Goal: Task Accomplishment & Management: Use online tool/utility

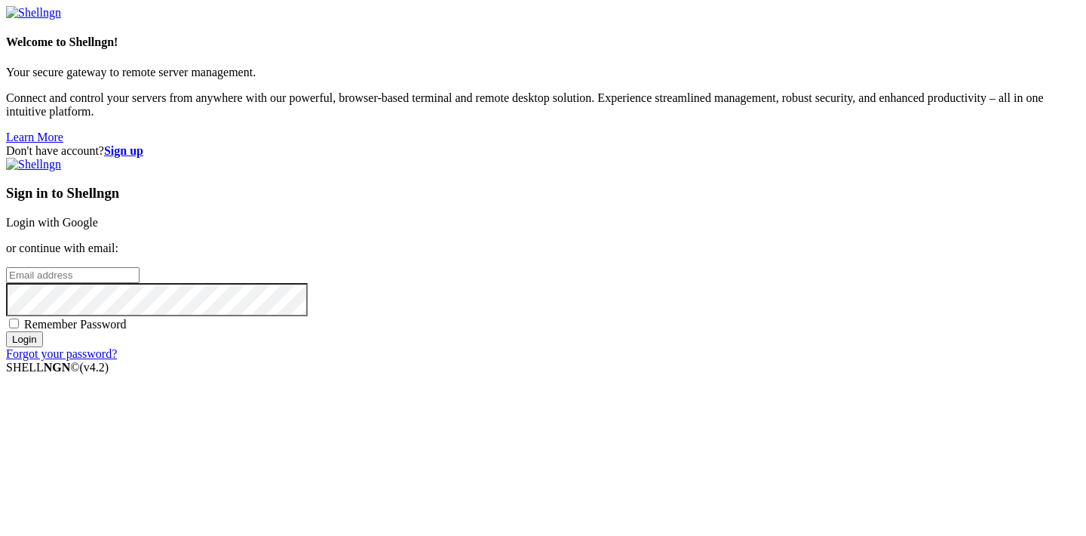
type input "[EMAIL_ADDRESS][DOMAIN_NAME]"
click at [43, 347] on input "Login" at bounding box center [24, 339] width 37 height 16
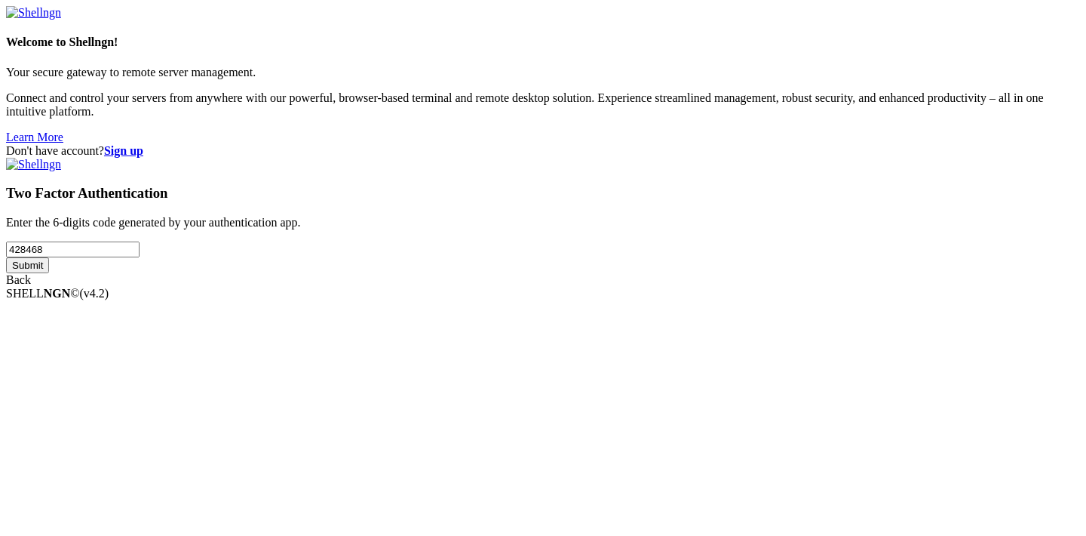
click at [49, 273] on input "Submit" at bounding box center [27, 265] width 43 height 16
click at [140, 257] on input "428468" at bounding box center [73, 249] width 134 height 16
type input "363290"
click at [49, 287] on input "Submit" at bounding box center [27, 279] width 43 height 16
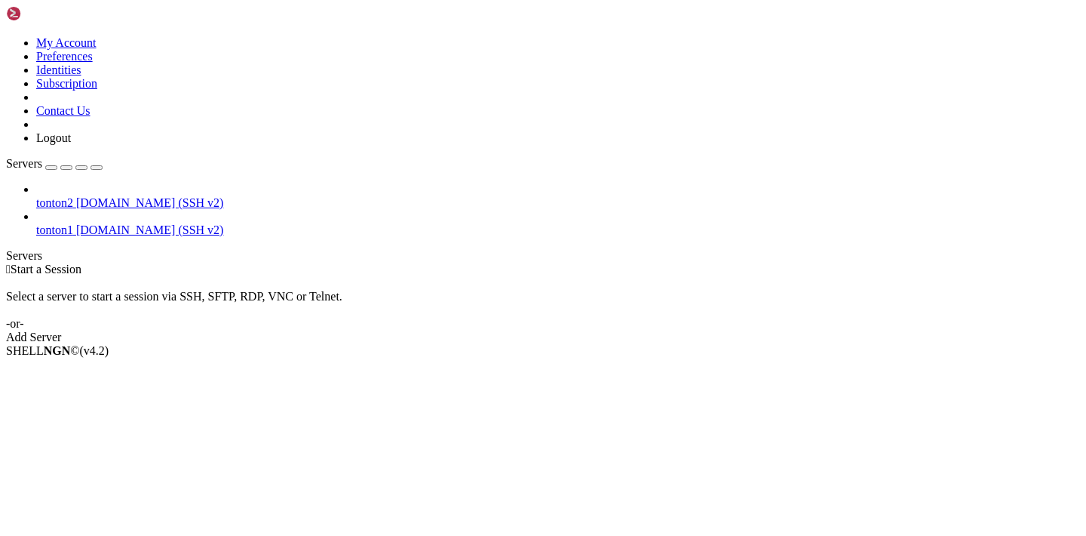
click at [115, 196] on span "[DOMAIN_NAME] (SSH v2)" at bounding box center [150, 202] width 148 height 13
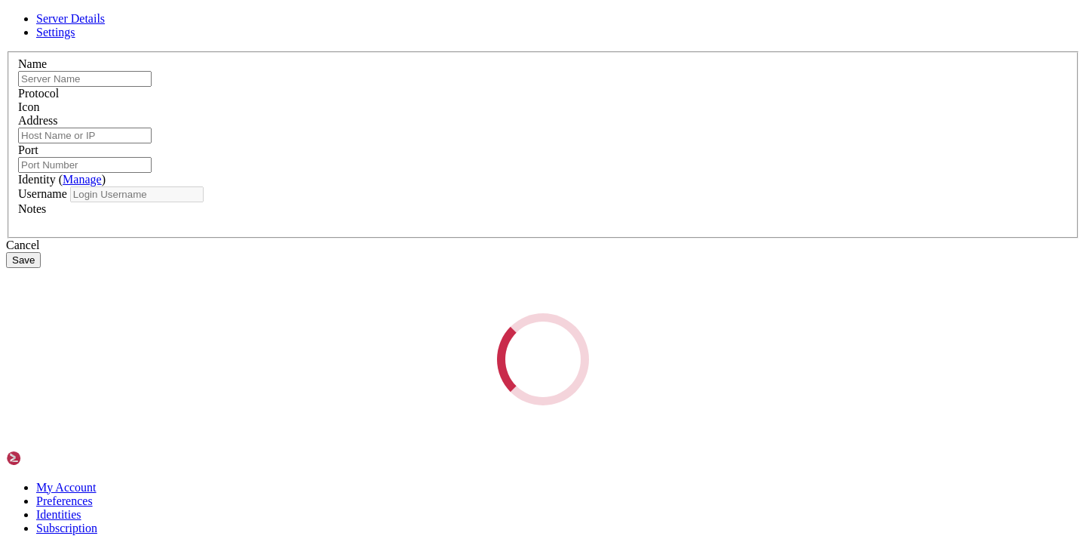
type input "tonton2"
type input "[DOMAIN_NAME]"
type input "22"
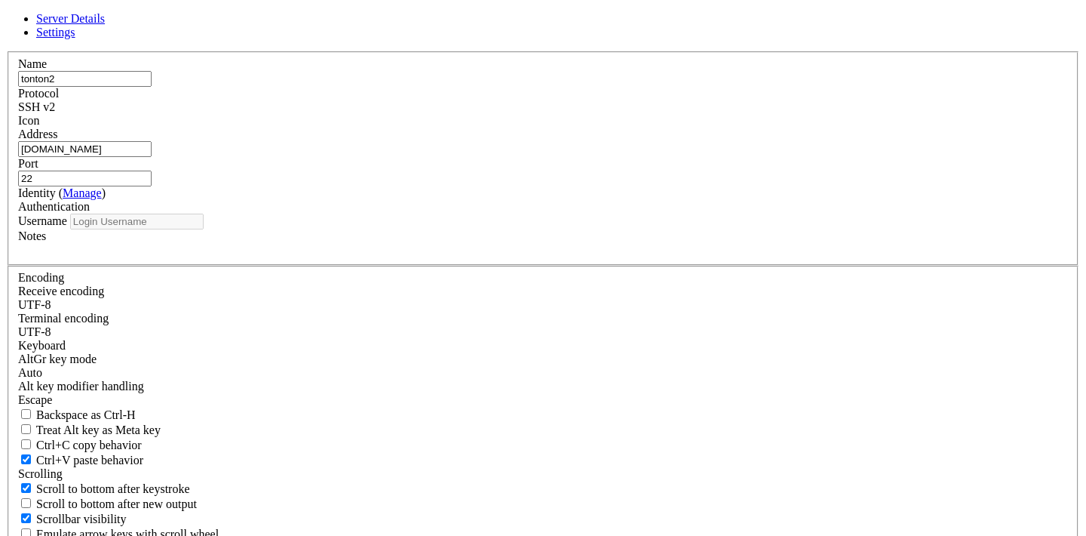
type input "ubuntu"
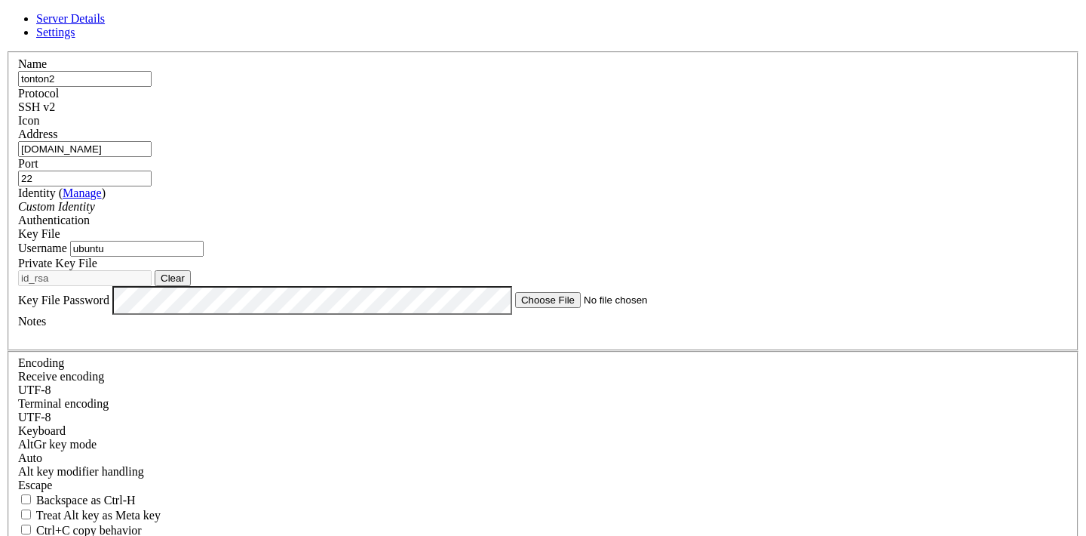
click at [152, 170] on input "22" at bounding box center [85, 178] width 134 height 16
type input "222"
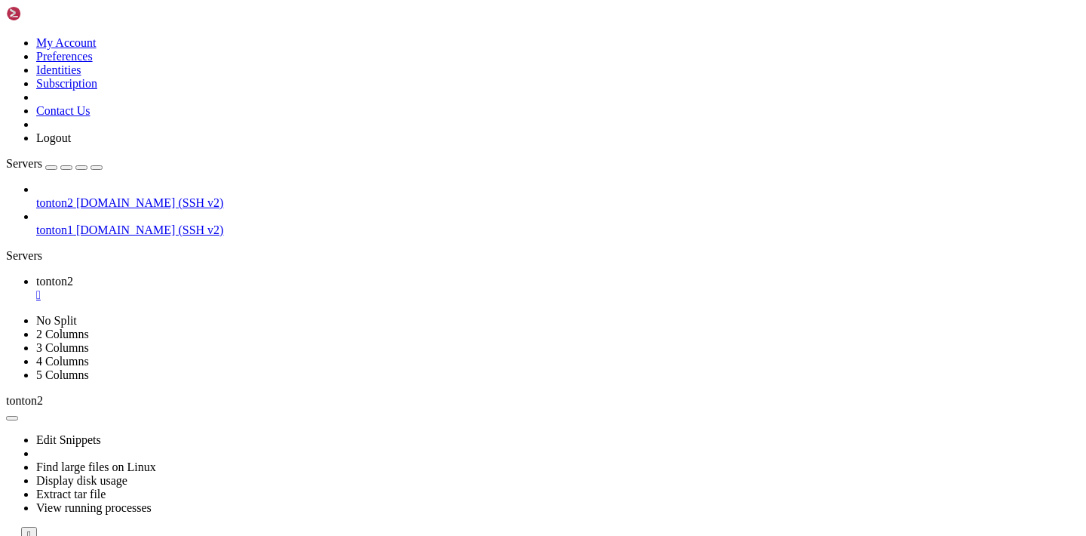
click at [266, 288] on div "" at bounding box center [558, 295] width 1044 height 14
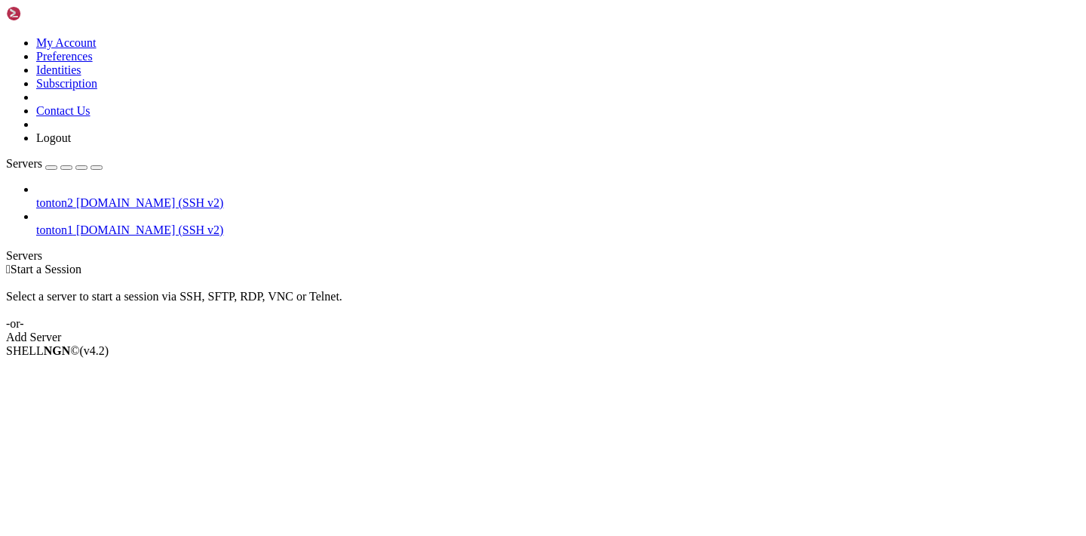
click at [131, 196] on link "tonton2 [DOMAIN_NAME] (SSH v2)" at bounding box center [558, 203] width 1044 height 14
click at [130, 196] on link "tonton2 [DOMAIN_NAME] (SSH v2)" at bounding box center [558, 203] width 1044 height 14
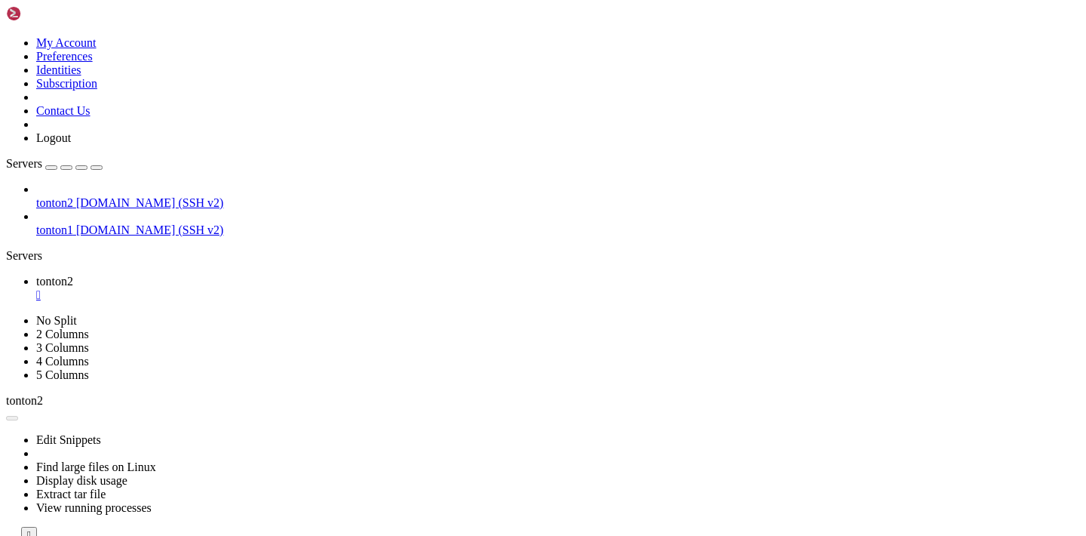
drag, startPoint x: 918, startPoint y: 100, endPoint x: 188, endPoint y: 30, distance: 733.6
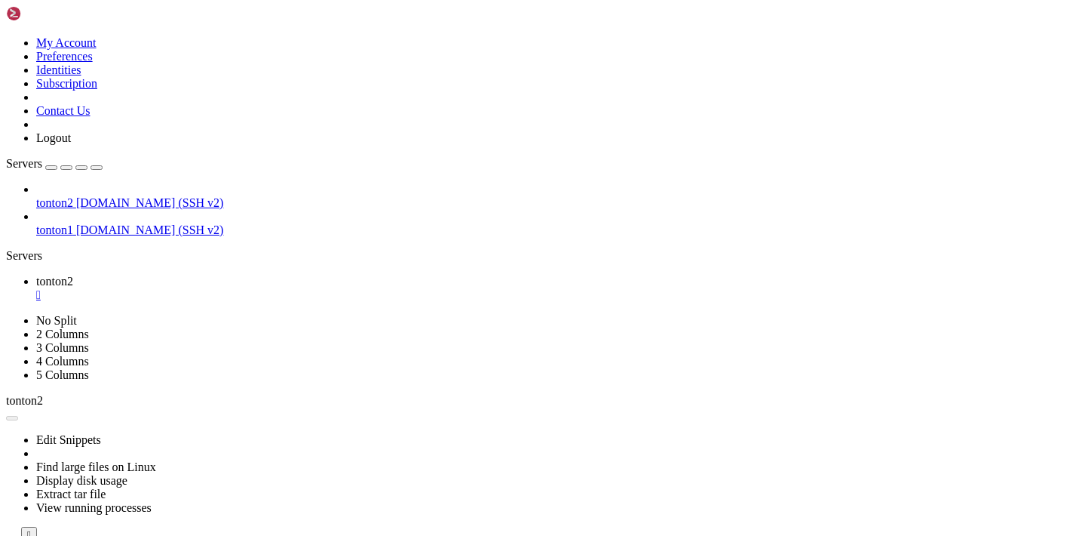
click at [73, 196] on span "tonton2" at bounding box center [54, 202] width 37 height 13
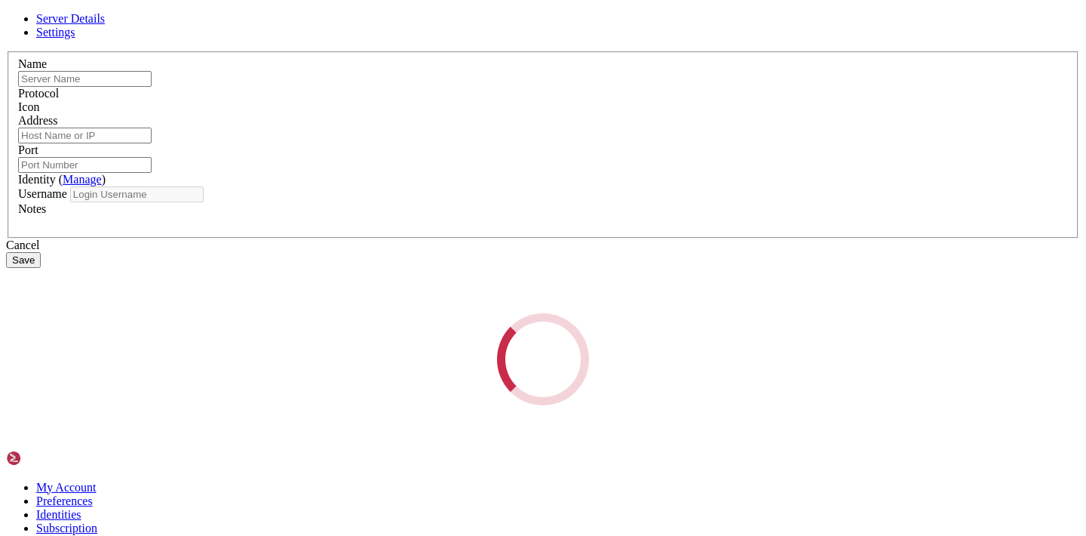
type input "tonton2"
type input "[DOMAIN_NAME]"
type input "222"
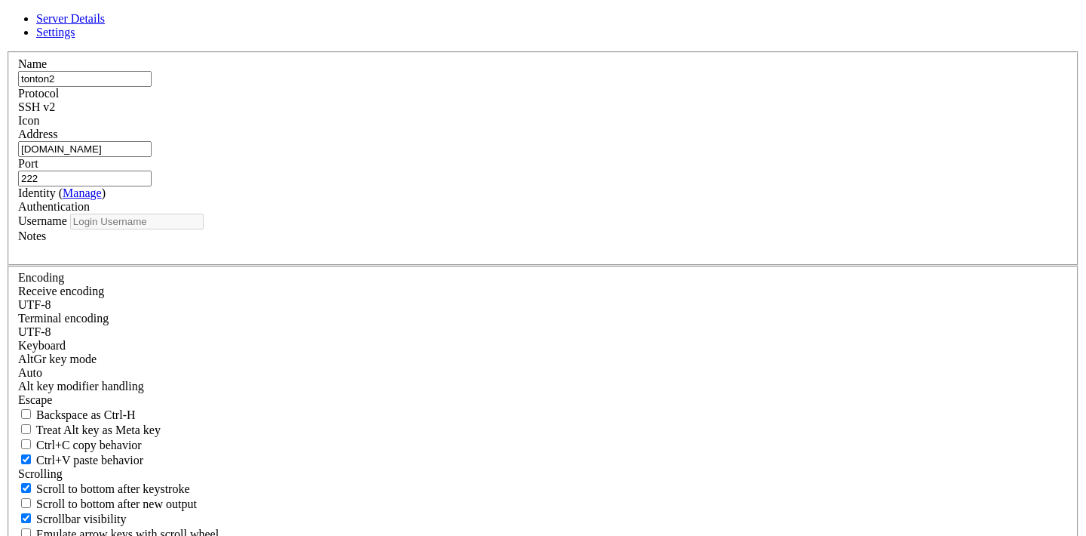
type input "ubuntu"
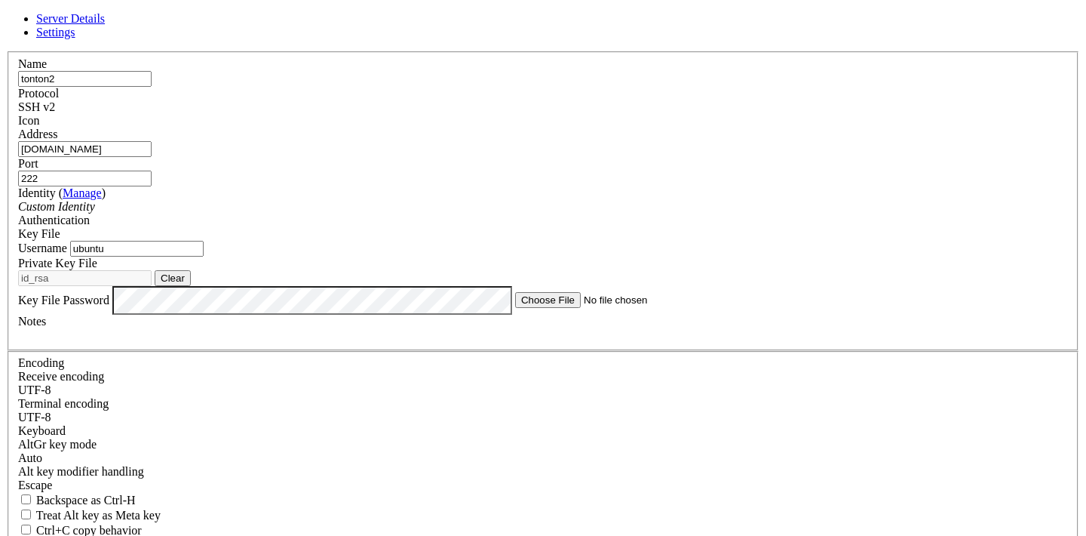
click at [152, 157] on input "[DOMAIN_NAME]" at bounding box center [85, 149] width 134 height 16
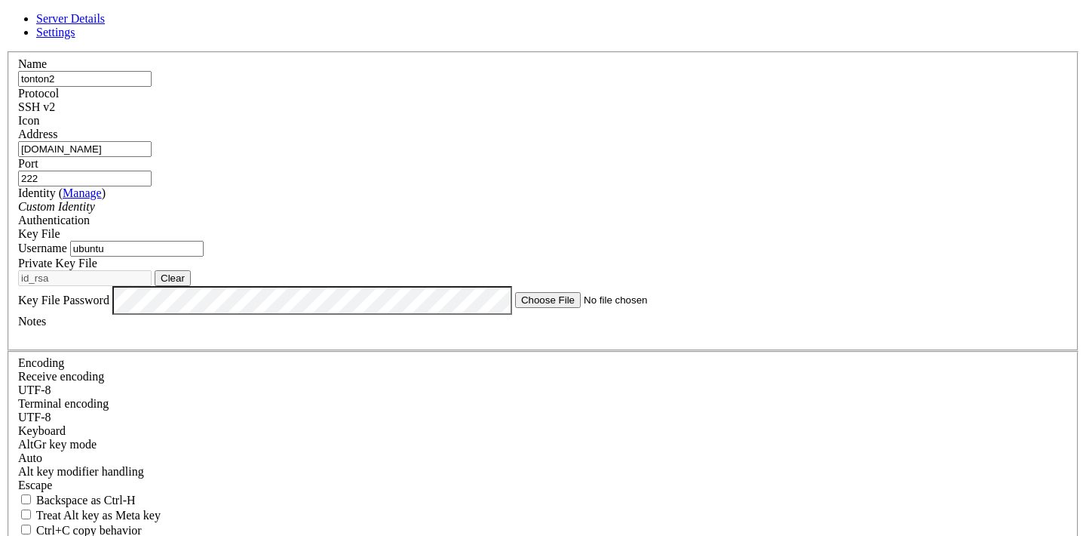
paste input "[URL]"
type input "[TECHNICAL_ID]"
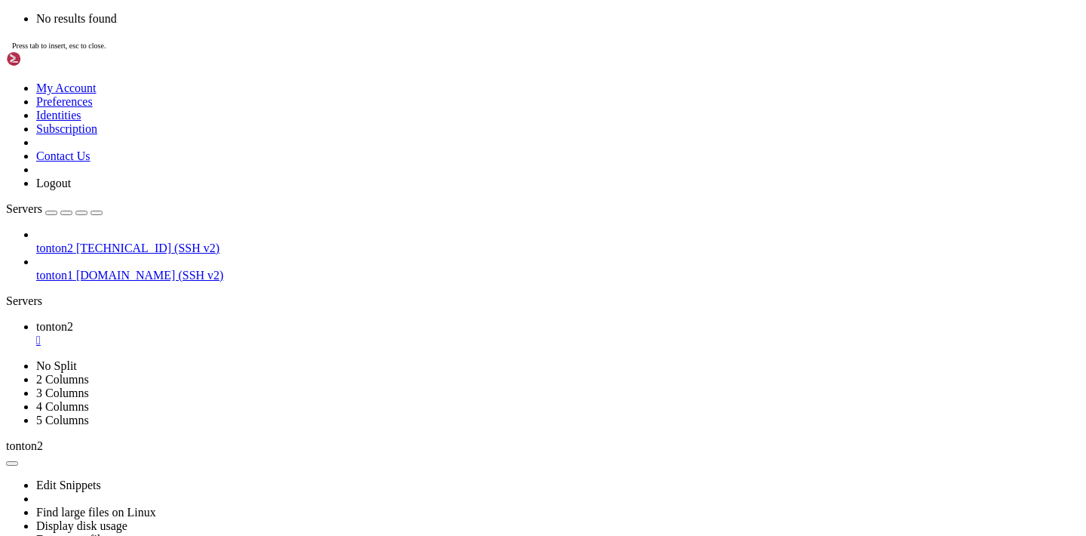
scroll to position [107, 0]
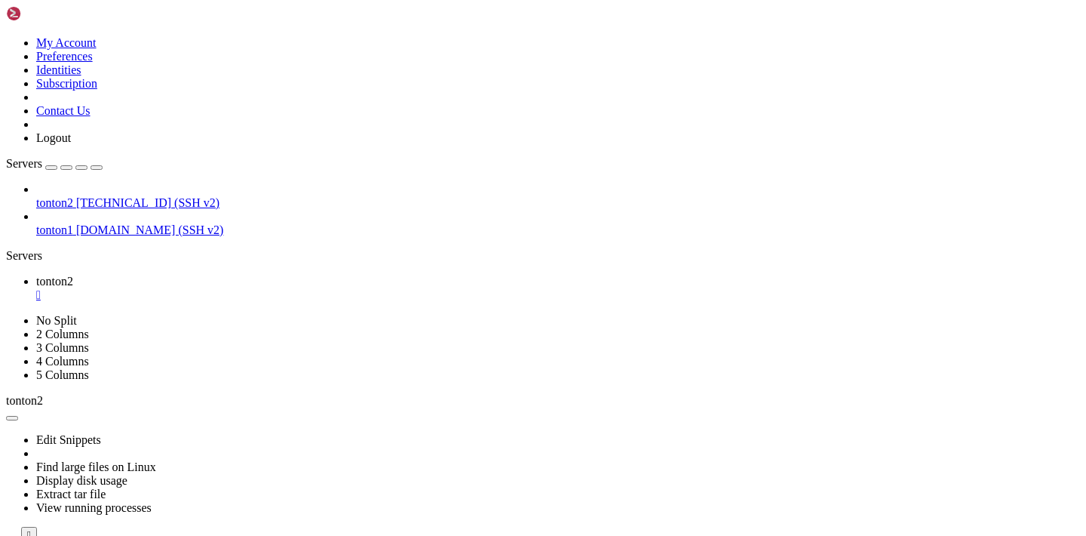
drag, startPoint x: 63, startPoint y: 939, endPoint x: 150, endPoint y: 902, distance: 94.3
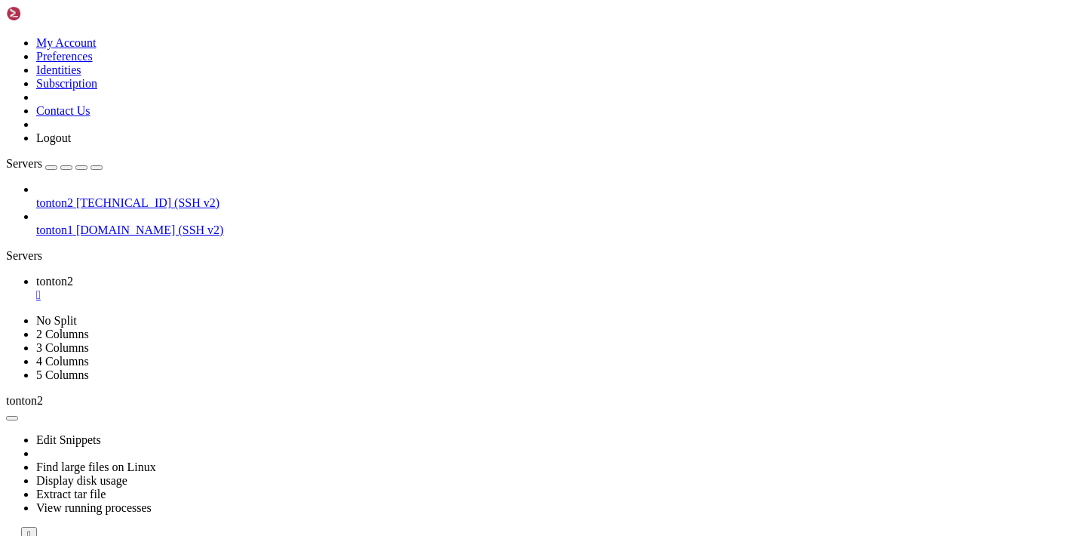
click at [266, 288] on div "" at bounding box center [558, 295] width 1044 height 14
